Goal: Task Accomplishment & Management: Use online tool/utility

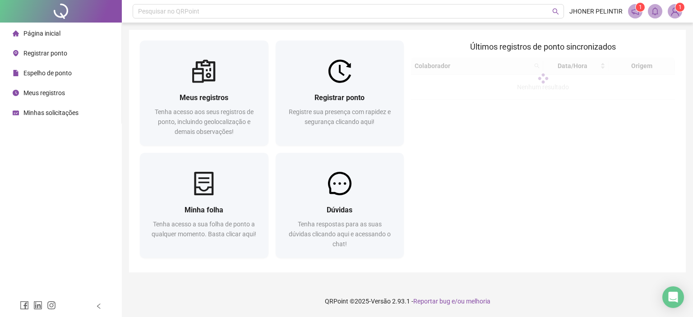
click at [371, 142] on div "Registrar ponto Registre sua presença com rapidez e segurança clicando aqui!" at bounding box center [340, 114] width 129 height 63
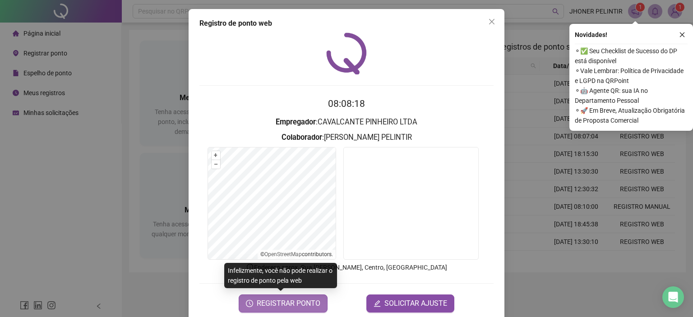
click at [304, 306] on span "REGISTRAR PONTO" at bounding box center [289, 303] width 64 height 11
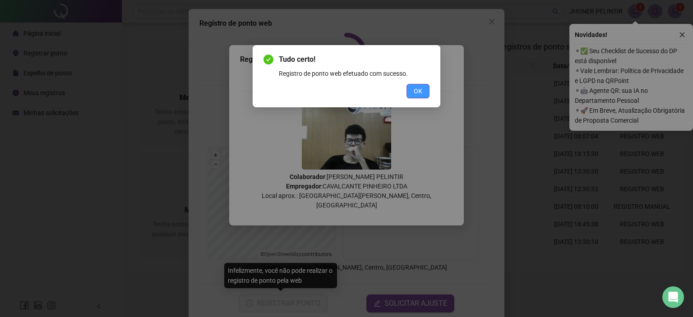
click at [422, 88] on span "OK" at bounding box center [418, 91] width 9 height 10
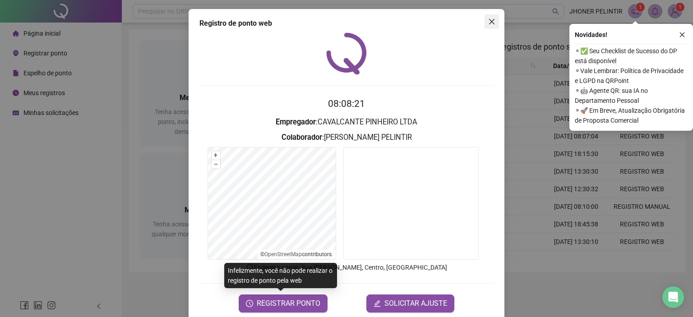
click at [495, 16] on button "Close" at bounding box center [492, 21] width 14 height 14
